Goal: Complete application form: Complete application form

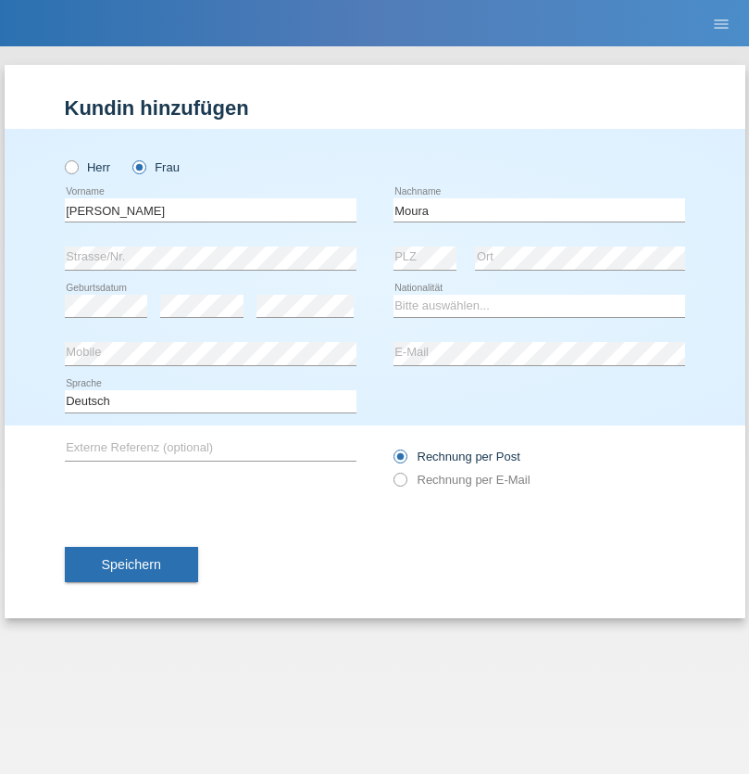
type input "Moura"
select select "PT"
select select "C"
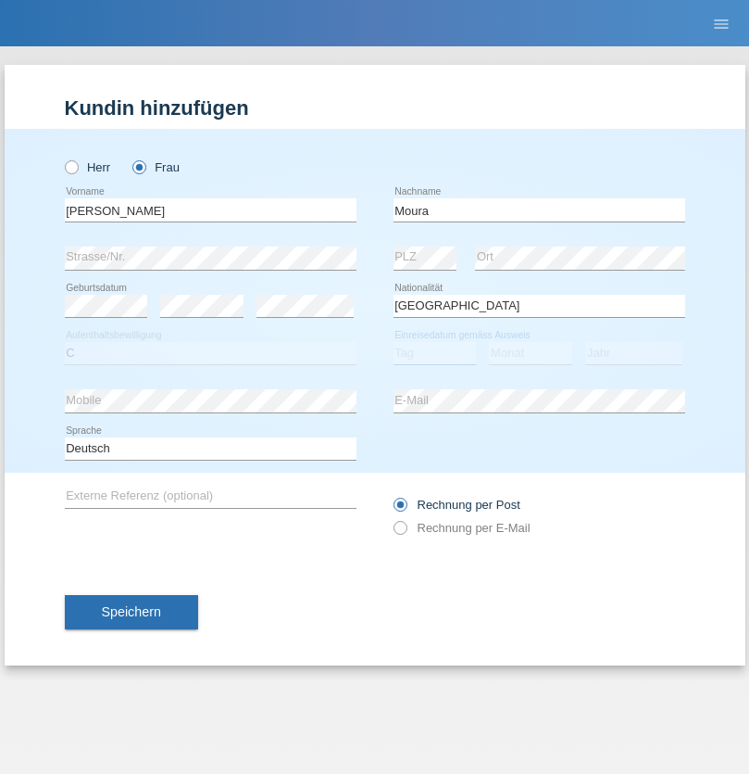
select select "03"
select select "01"
select select "1980"
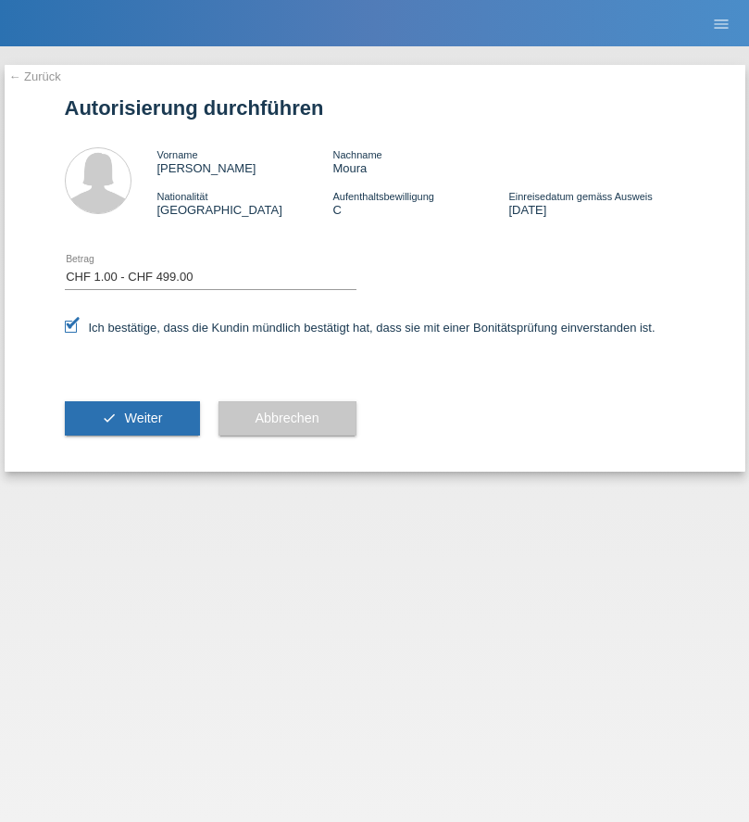
select select "1"
click at [132, 418] on span "Weiter" at bounding box center [143, 417] width 38 height 15
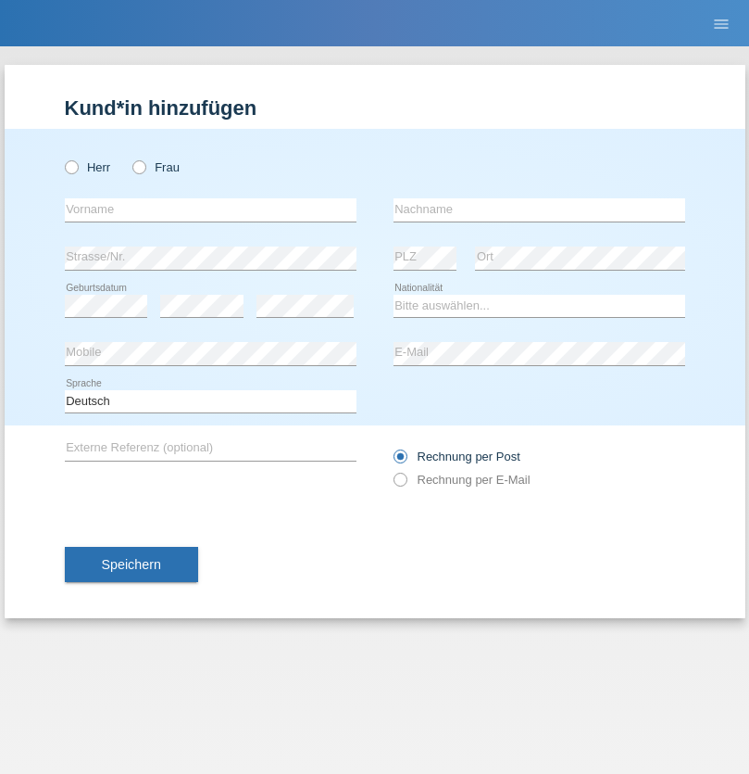
radio input "true"
click at [210, 209] on input "text" at bounding box center [211, 209] width 292 height 23
type input "Patrik"
click at [539, 209] on input "text" at bounding box center [540, 209] width 292 height 23
type input "Becker"
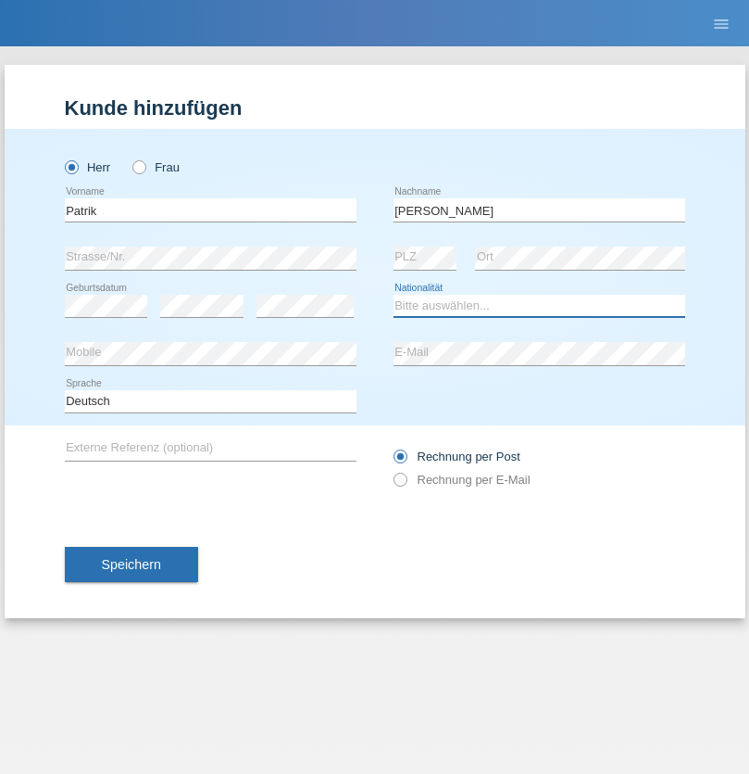
select select "CH"
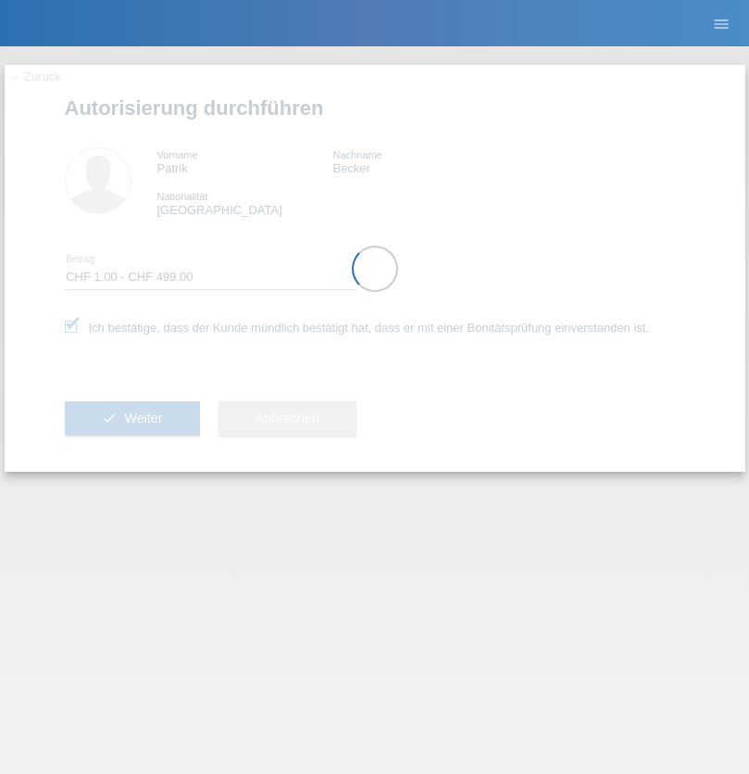
select select "1"
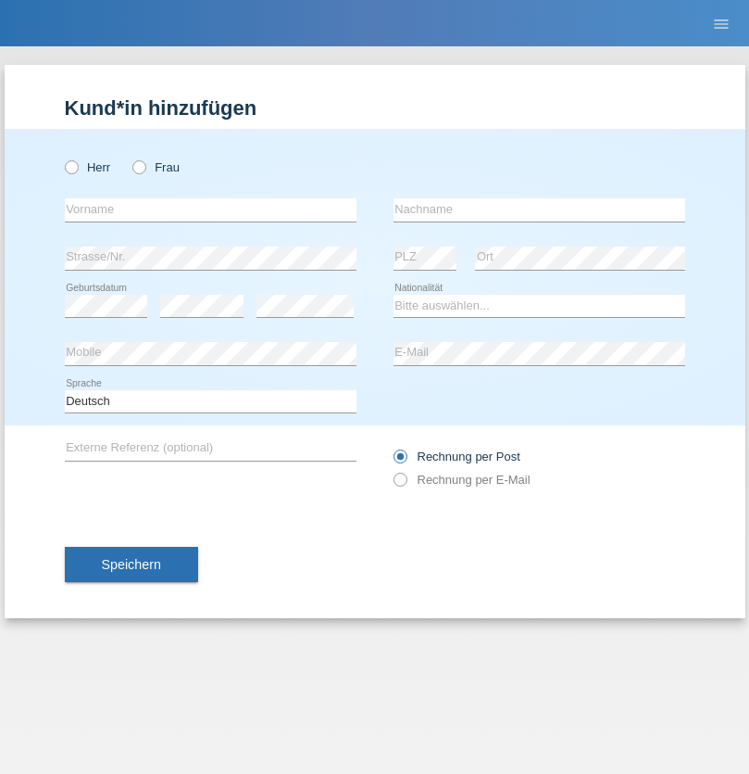
radio input "true"
click at [210, 209] on input "text" at bounding box center [211, 209] width 292 height 23
type input "[PERSON_NAME]"
click at [539, 209] on input "text" at bounding box center [540, 209] width 292 height 23
type input "Affentranger"
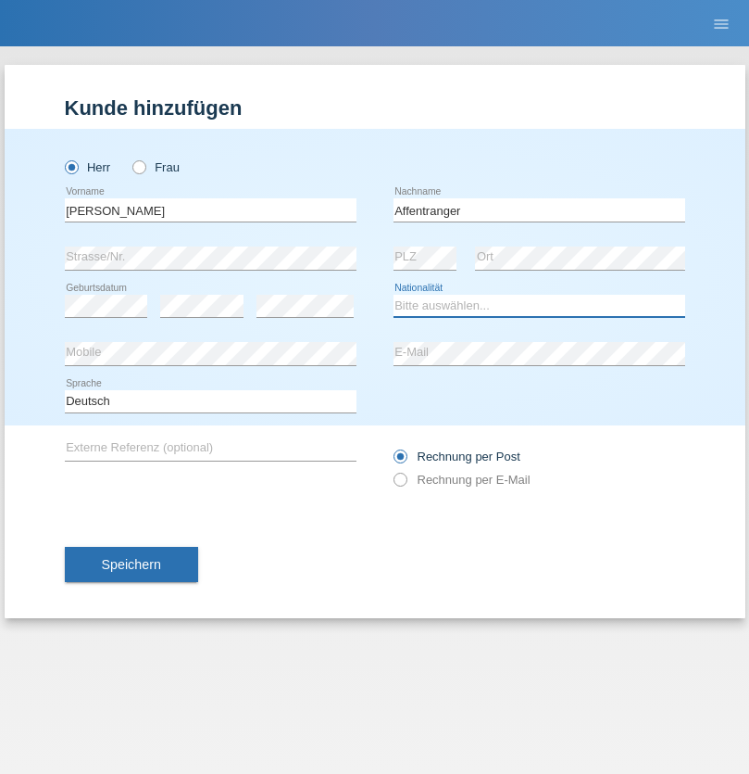
select select "CH"
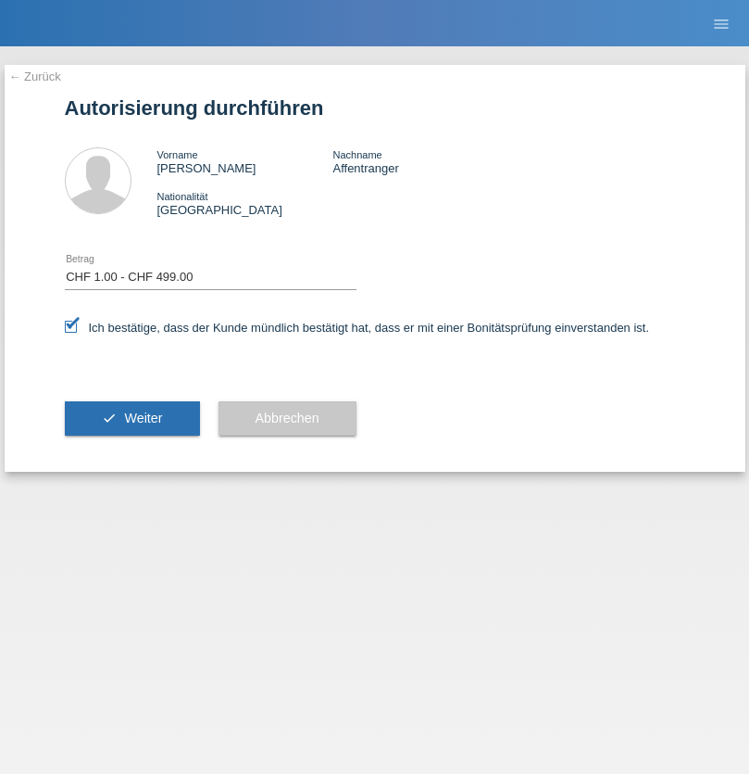
select select "1"
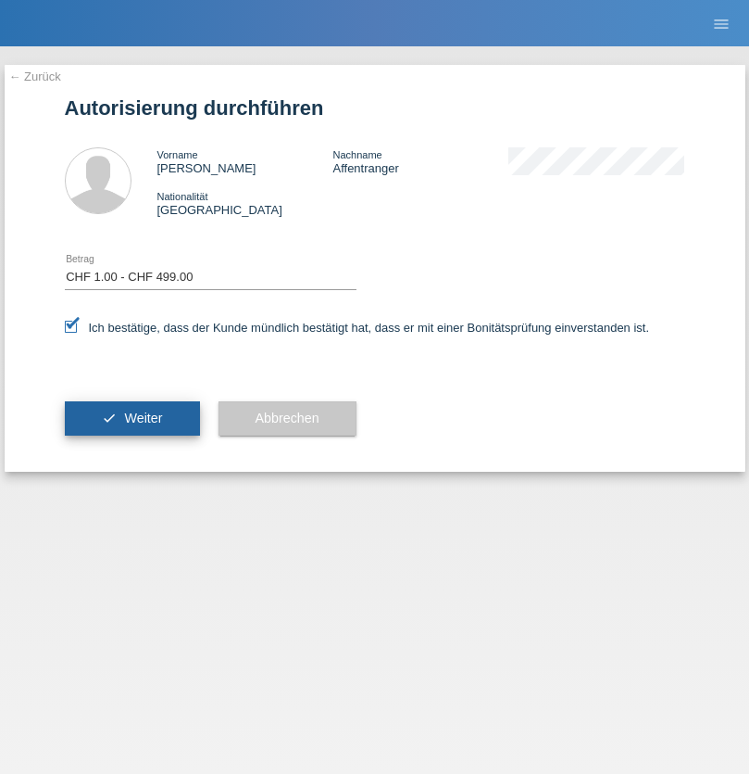
click at [132, 418] on span "Weiter" at bounding box center [143, 417] width 38 height 15
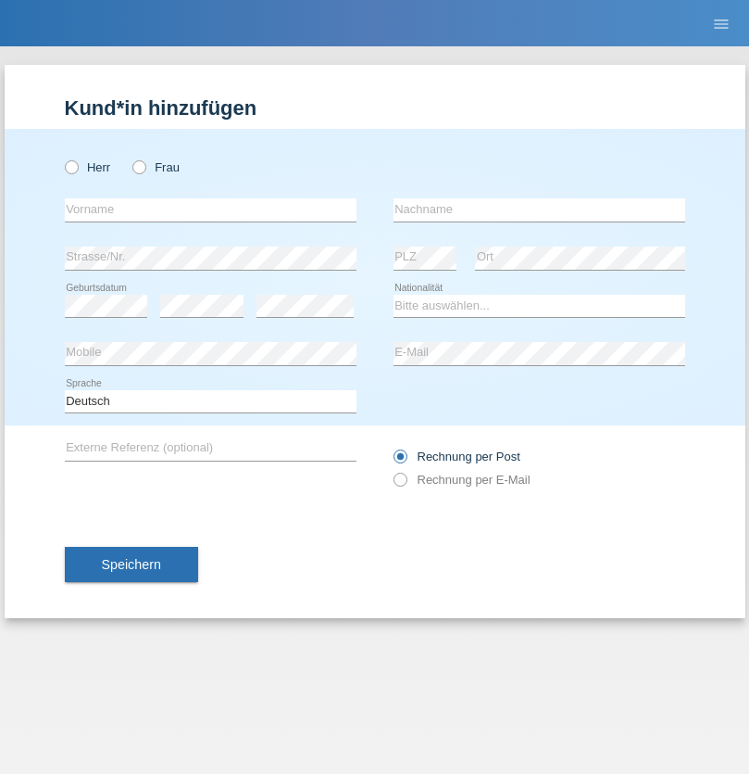
radio input "true"
click at [210, 209] on input "text" at bounding box center [211, 209] width 292 height 23
type input "Dejan"
click at [539, 209] on input "text" at bounding box center [540, 209] width 292 height 23
type input "Zobic"
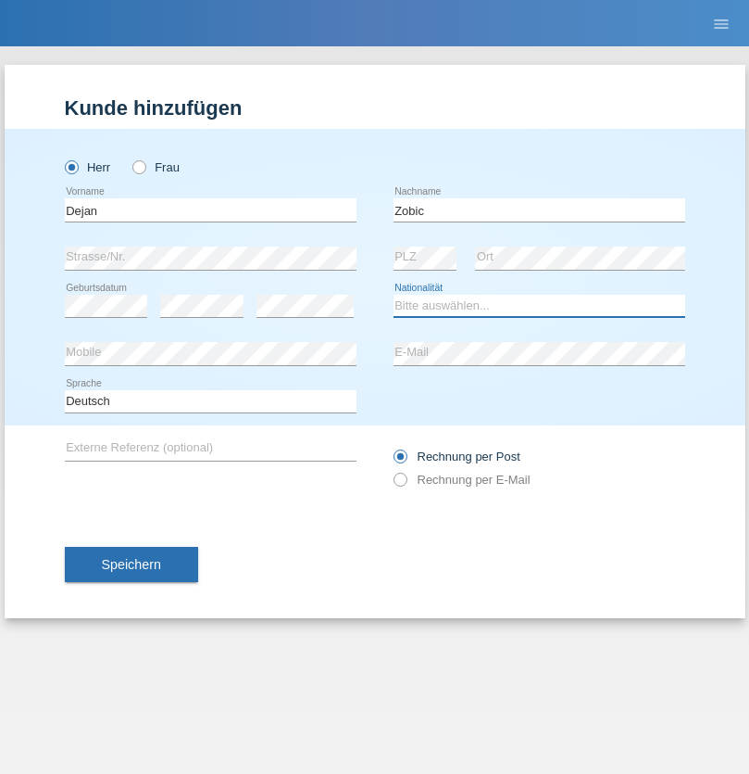
select select "CH"
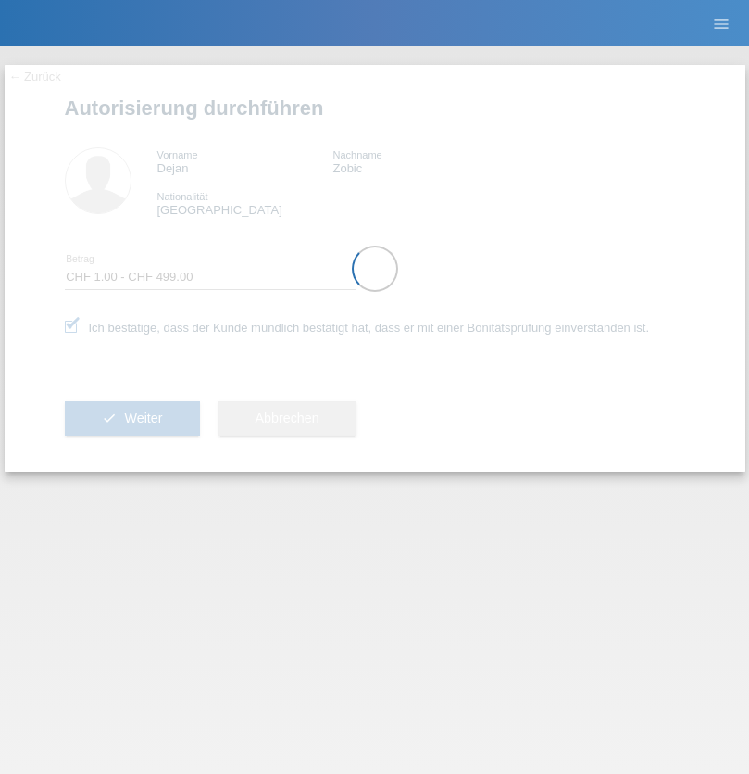
select select "1"
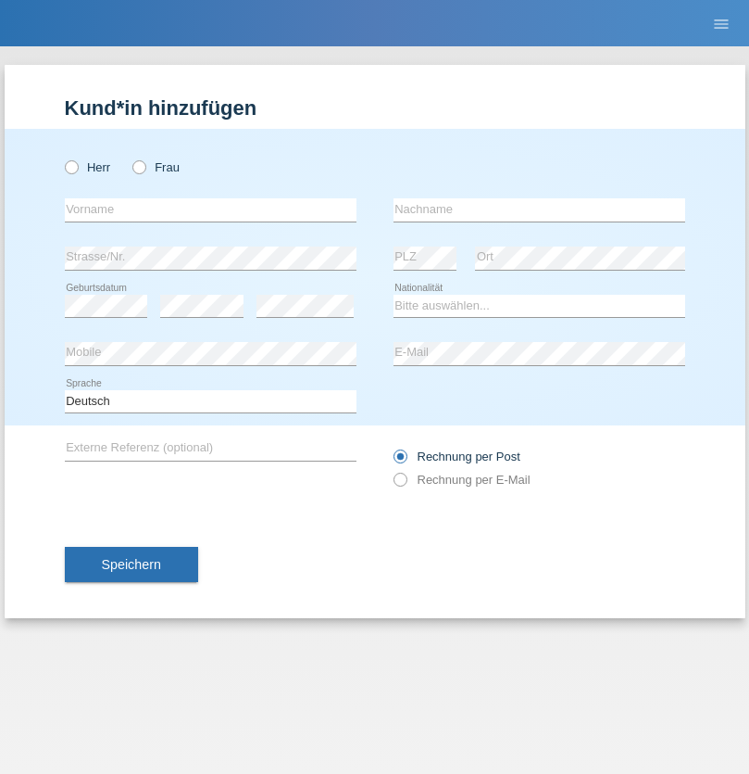
radio input "true"
click at [210, 209] on input "text" at bounding box center [211, 209] width 292 height 23
type input "Largesa"
click at [539, 209] on input "text" at bounding box center [540, 209] width 292 height 23
type input "Ajro"
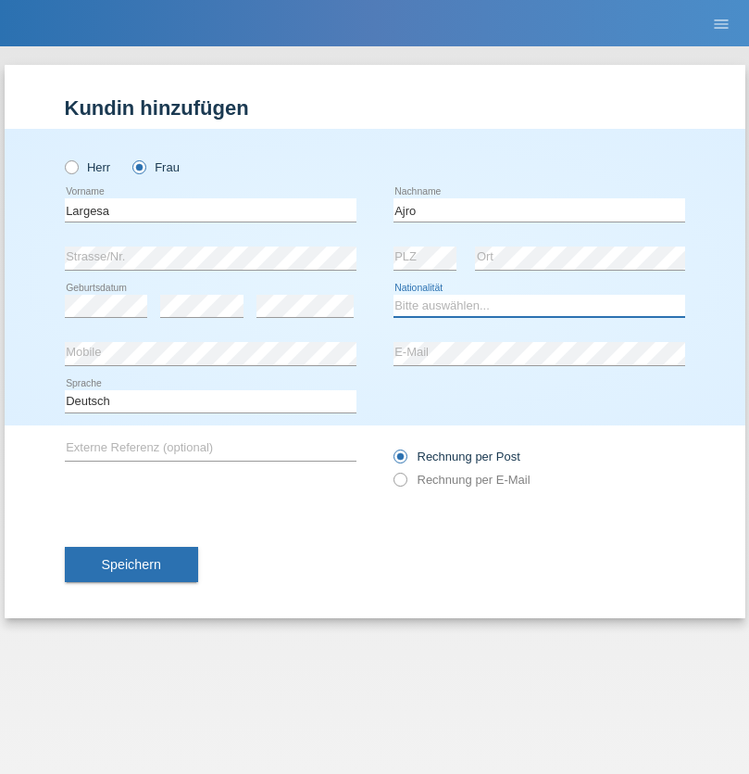
select select "CH"
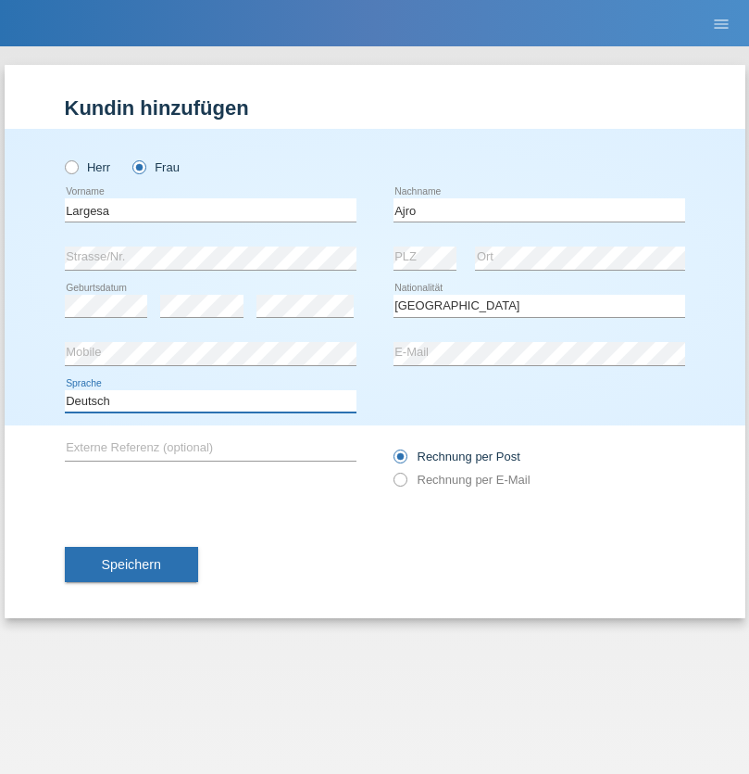
select select "en"
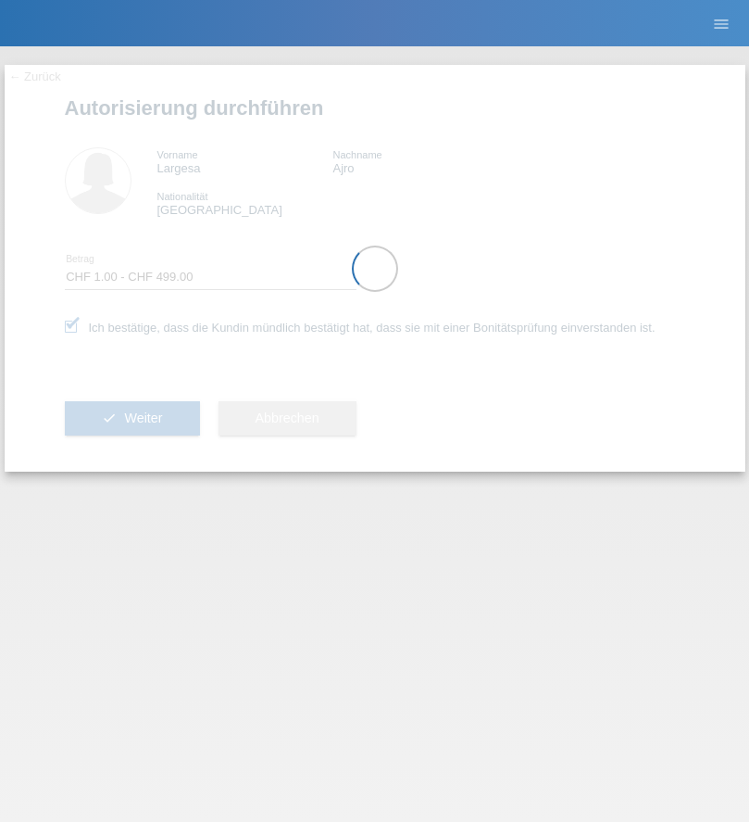
select select "1"
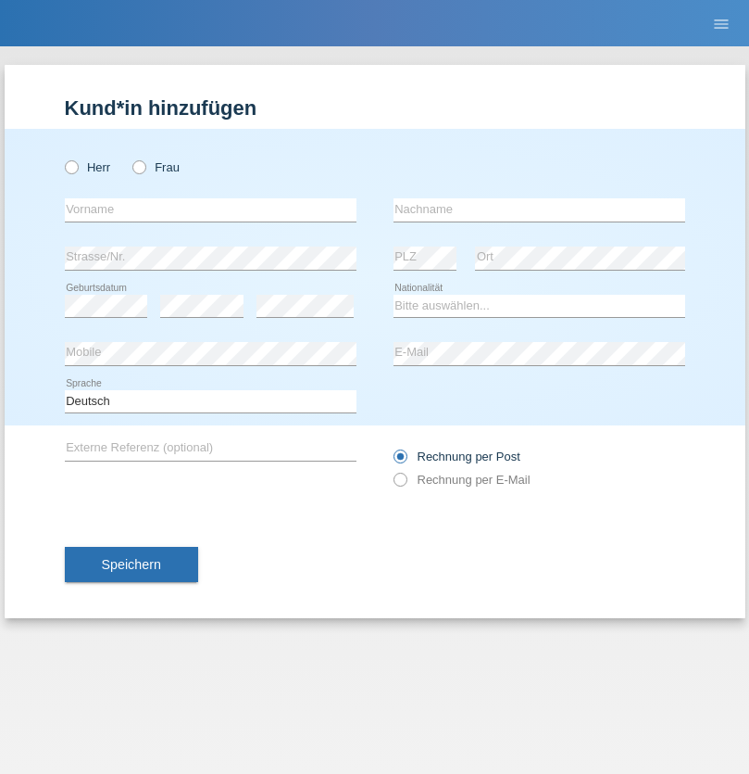
radio input "true"
click at [210, 209] on input "text" at bounding box center [211, 209] width 292 height 23
type input "Liridon"
click at [539, 209] on input "text" at bounding box center [540, 209] width 292 height 23
type input "Ajro"
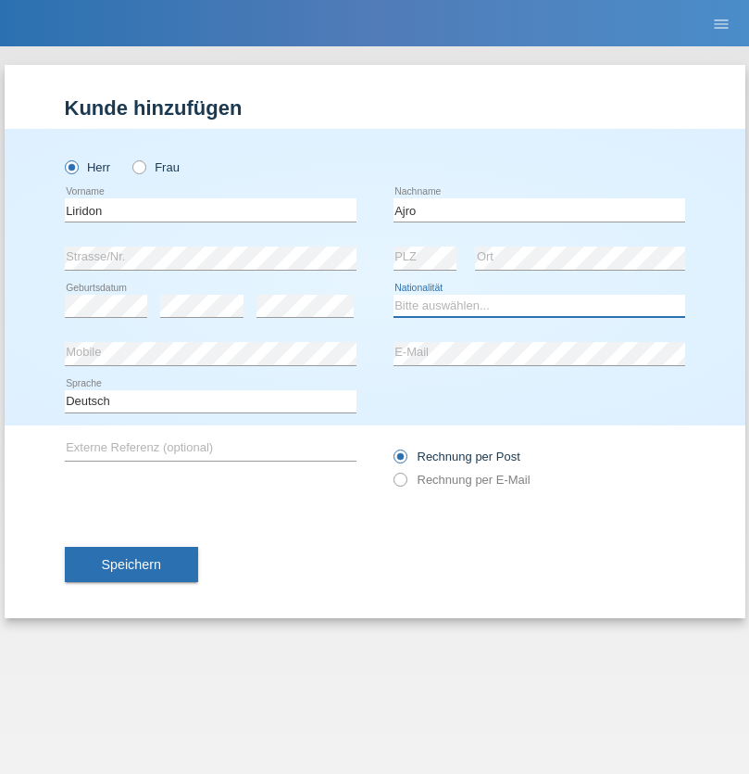
select select "MK"
select select "C"
select select "19"
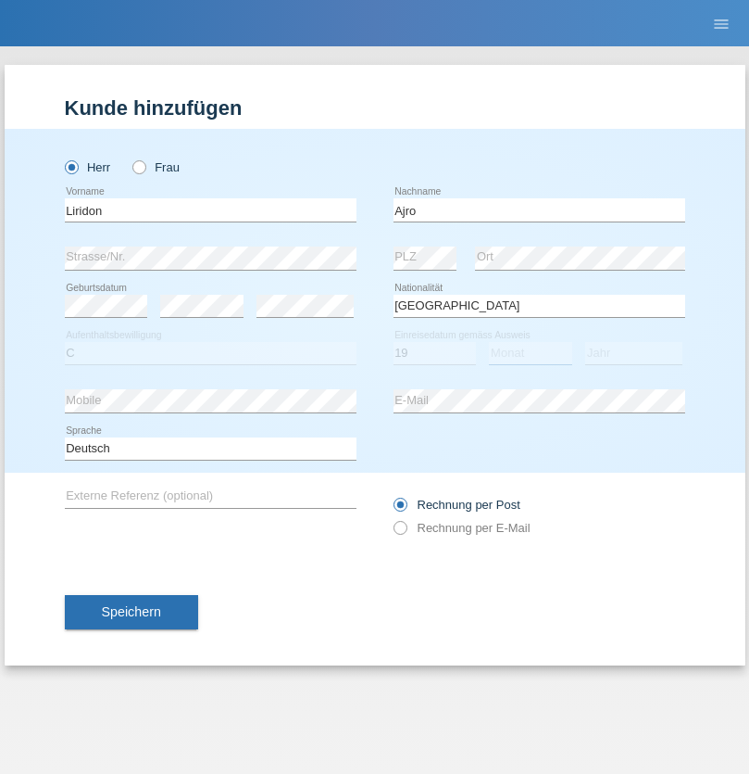
select select "05"
select select "2013"
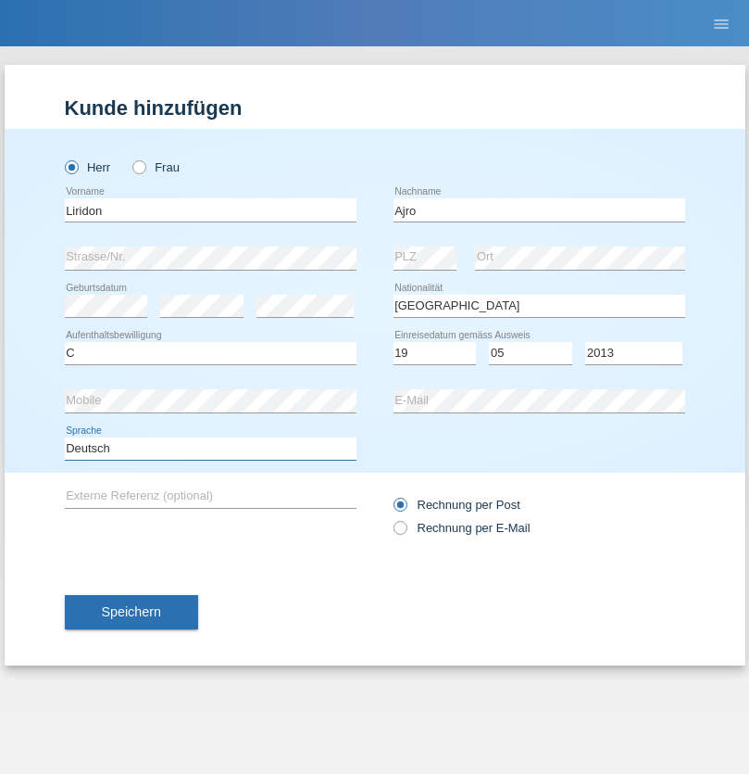
select select "en"
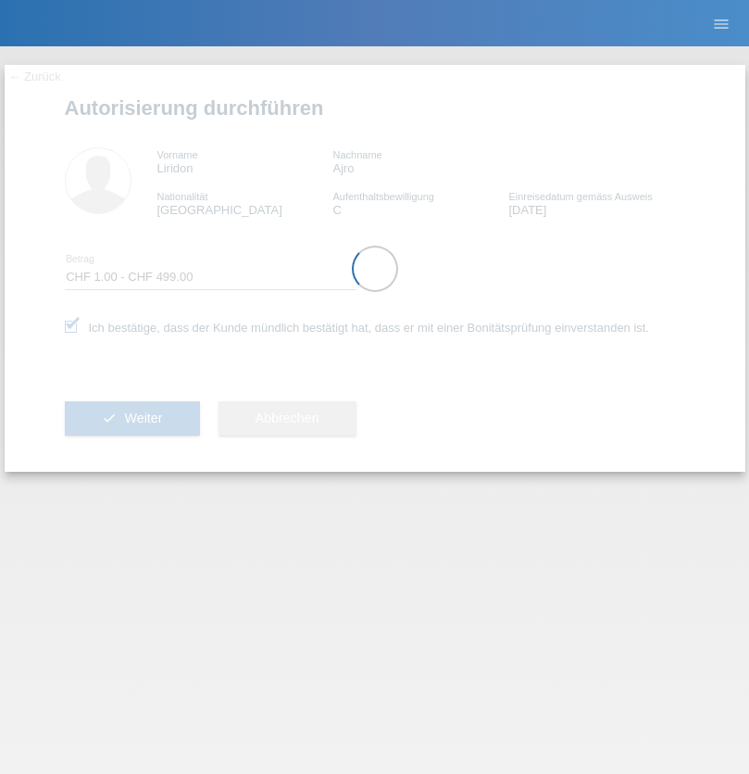
select select "1"
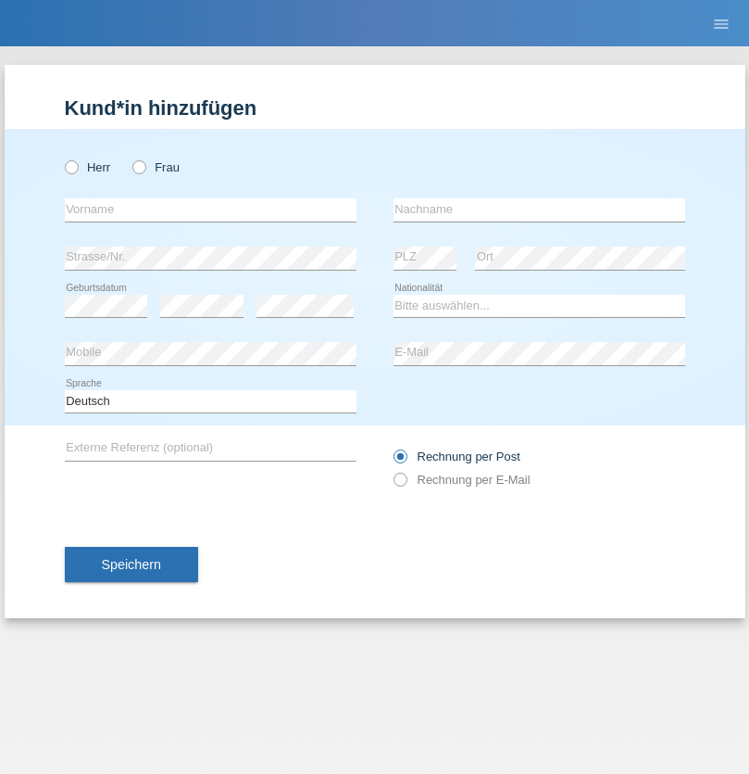
radio input "true"
click at [210, 209] on input "text" at bounding box center [211, 209] width 292 height 23
type input "Josef"
click at [539, 209] on input "text" at bounding box center [540, 209] width 292 height 23
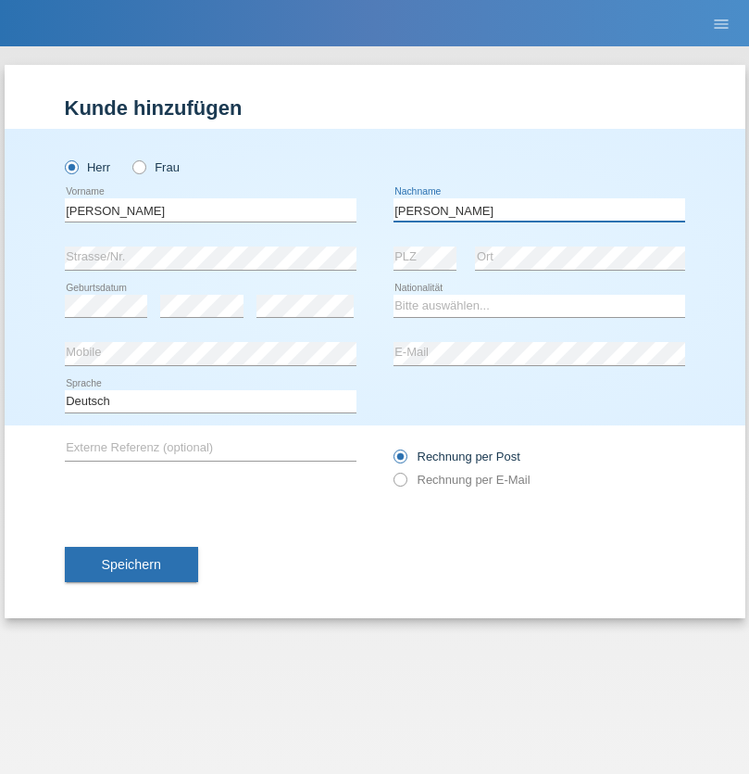
type input "[PERSON_NAME]"
select select "CH"
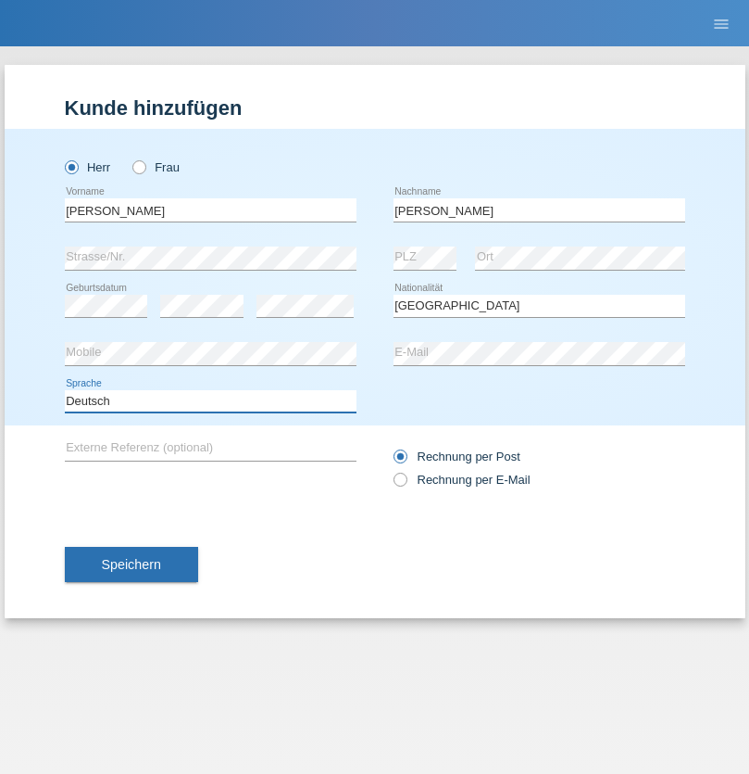
select select "en"
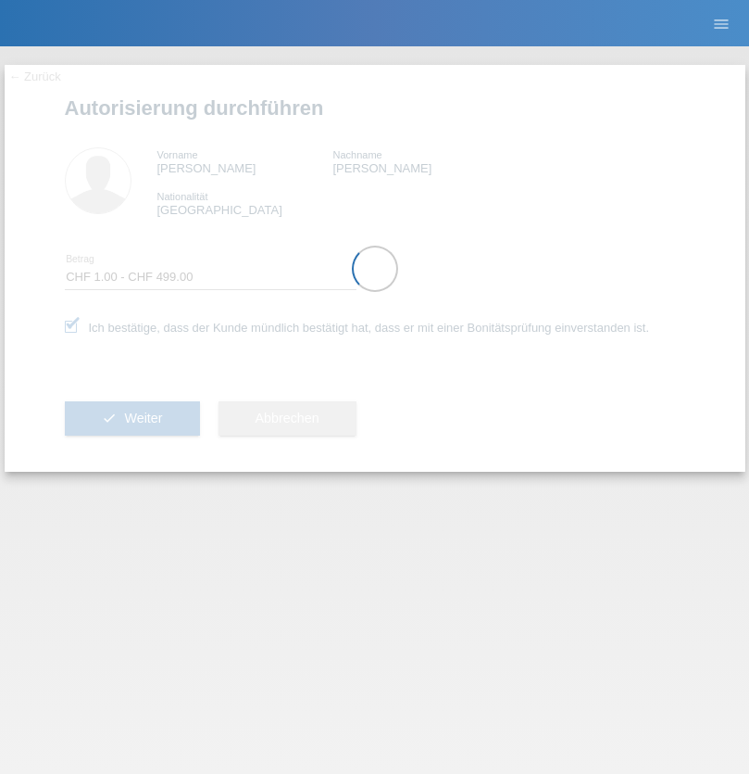
select select "1"
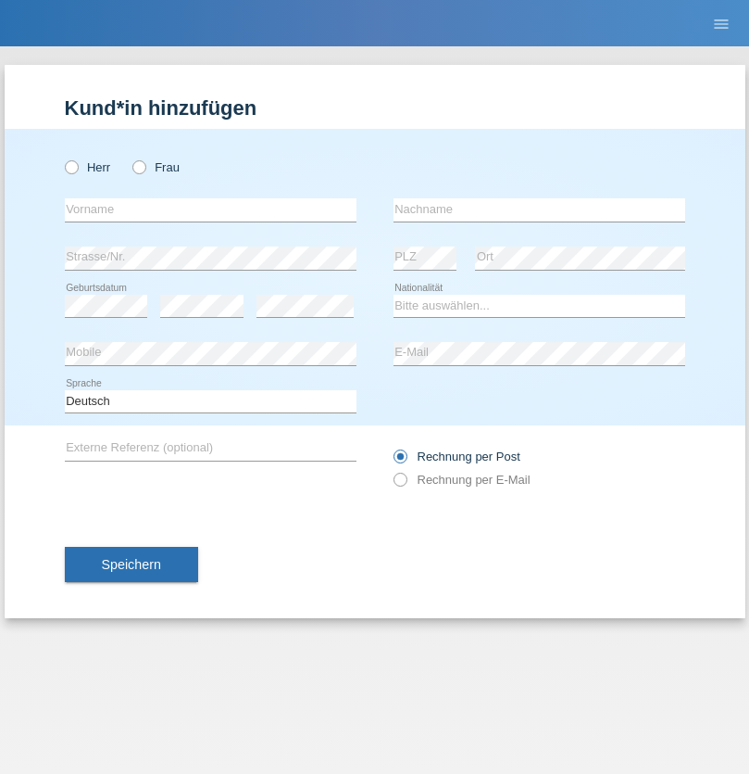
radio input "true"
select select "RS"
select select "C"
select select "08"
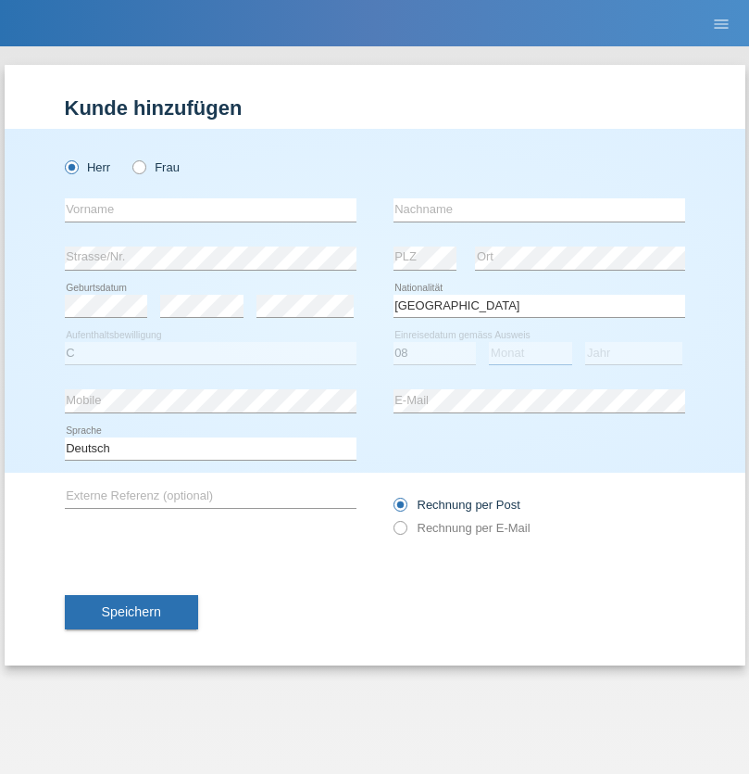
select select "10"
select select "2006"
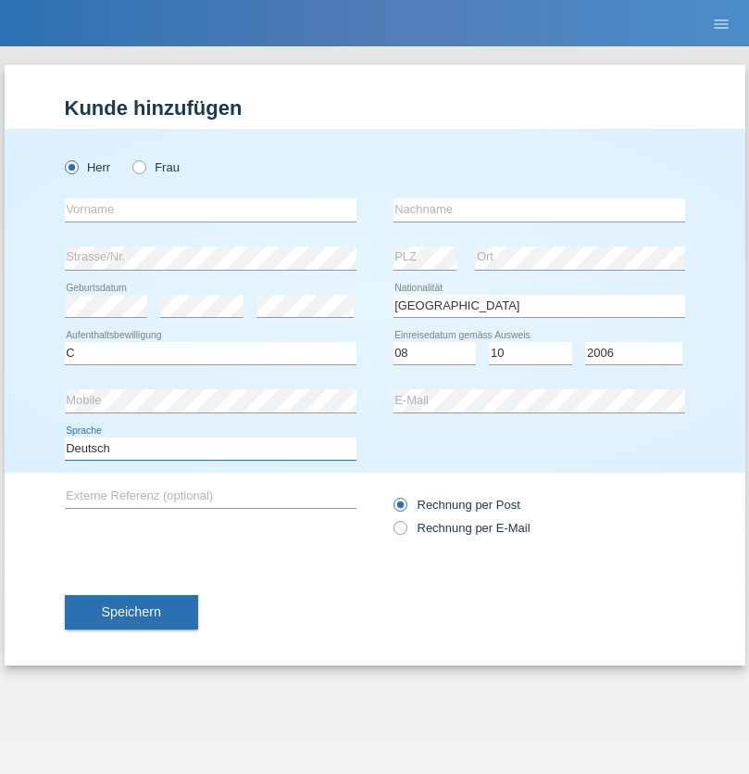
select select "en"
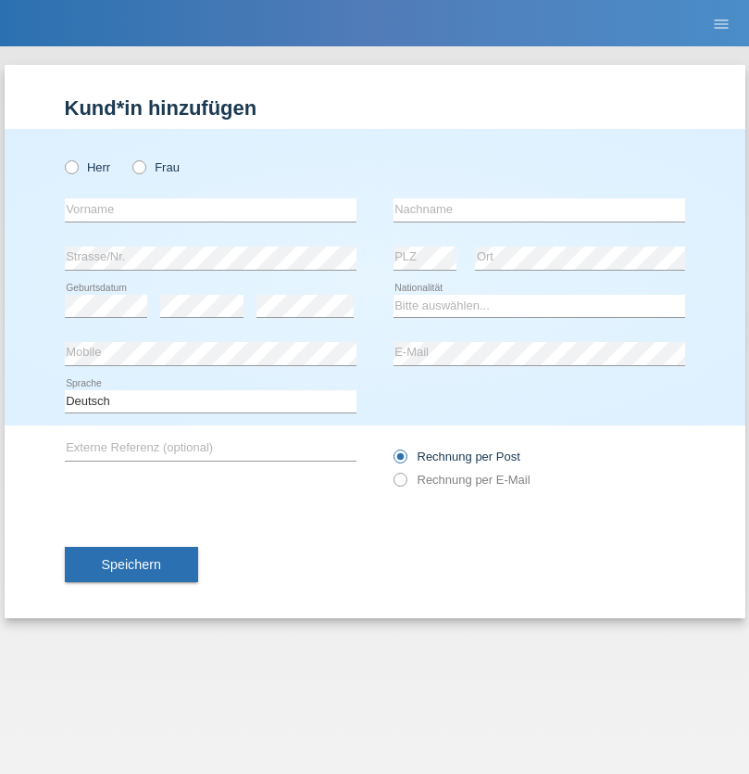
radio input "true"
click at [210, 209] on input "text" at bounding box center [211, 209] width 292 height 23
type input "Sladjan"
click at [539, 209] on input "text" at bounding box center [540, 209] width 292 height 23
type input "Pejic"
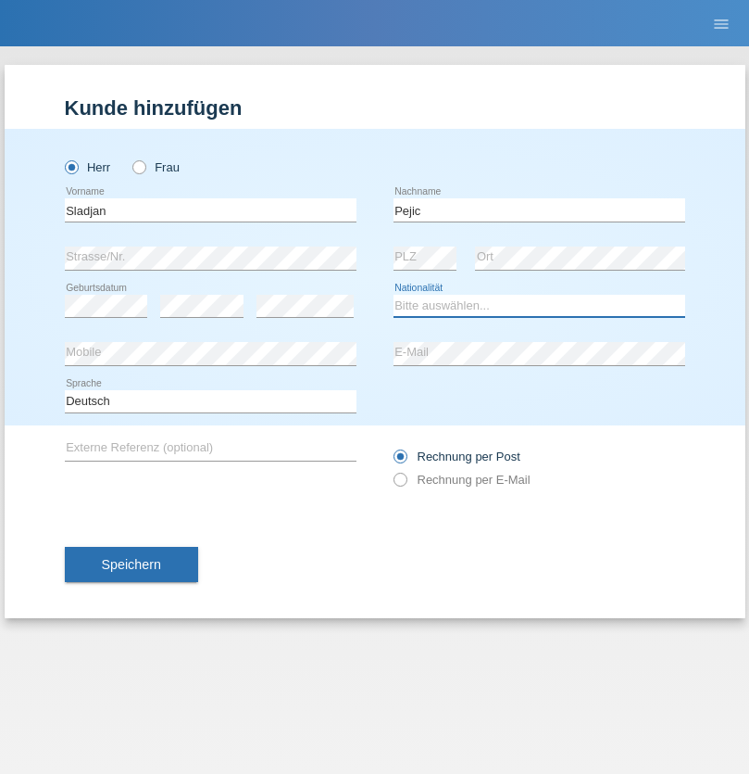
select select "CH"
radio input "true"
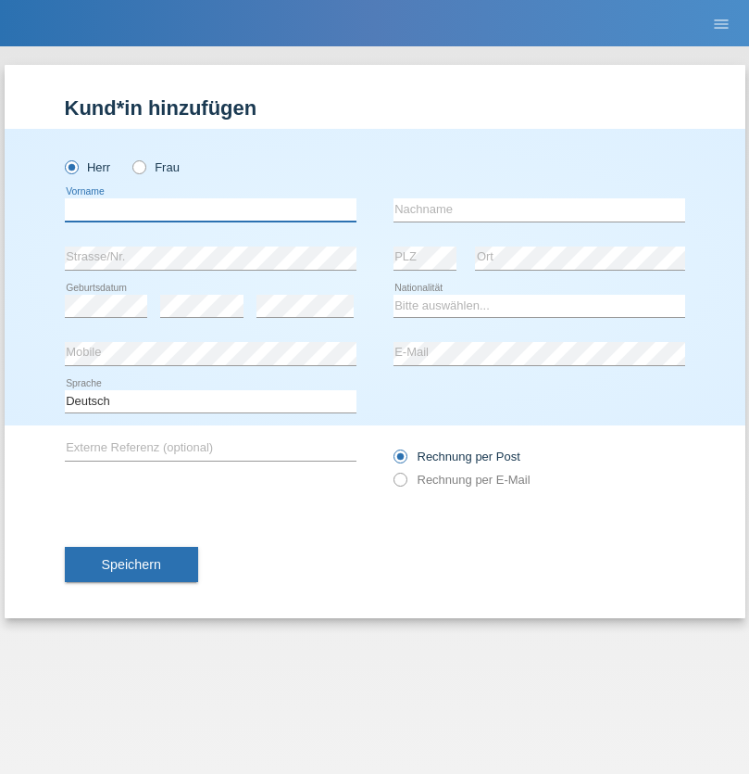
click at [210, 209] on input "text" at bounding box center [211, 209] width 292 height 23
type input "Mohammad Qais"
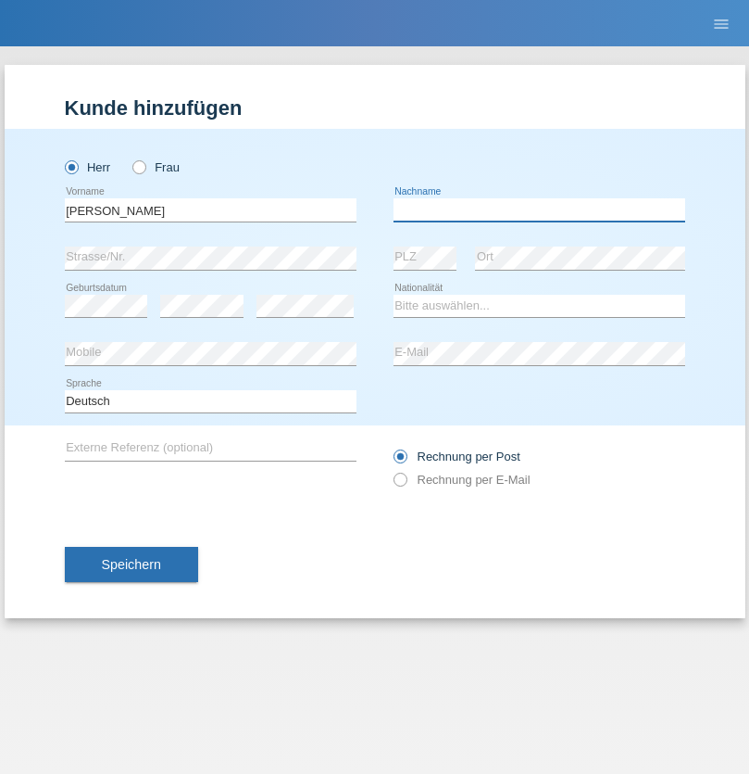
click at [539, 209] on input "text" at bounding box center [540, 209] width 292 height 23
type input "Nemani"
select select "AF"
select select "C"
select select "02"
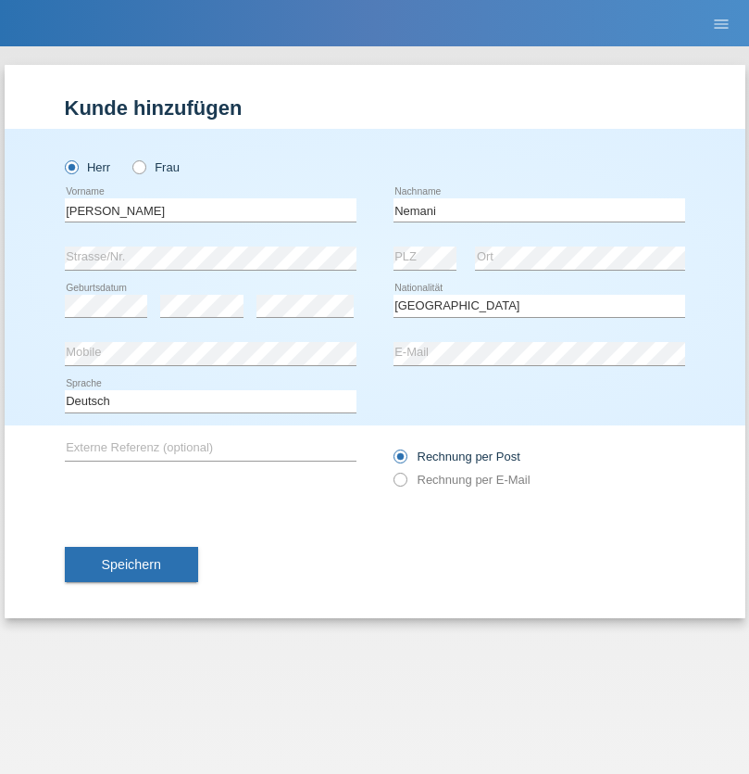
select select "01"
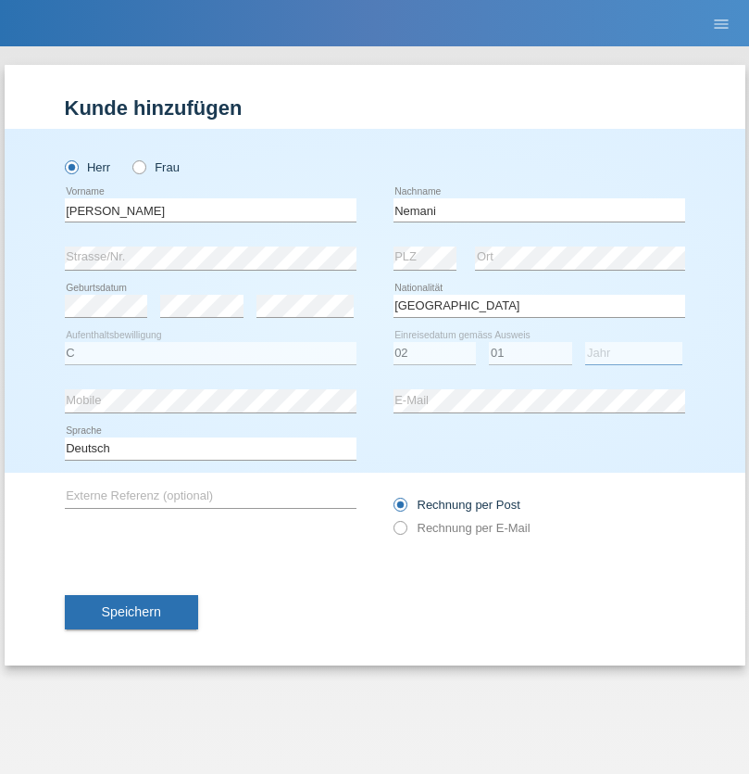
select select "2021"
